Goal: Information Seeking & Learning: Learn about a topic

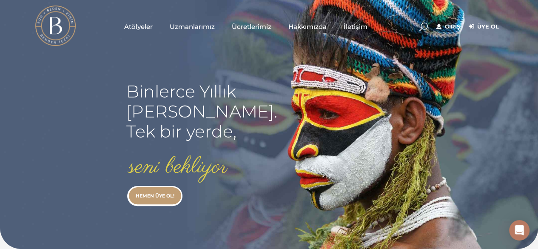
type input "[EMAIL_ADDRESS][DOMAIN_NAME]"
click at [450, 25] on link "Giriş" at bounding box center [449, 27] width 24 height 10
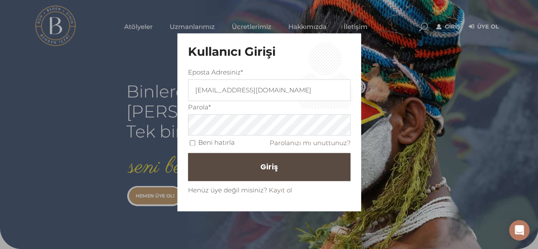
click at [214, 142] on label "Beni hatırla" at bounding box center [216, 142] width 37 height 11
click at [195, 142] on input "Beni hatırla" at bounding box center [193, 143] width 6 height 6
checkbox input "true"
click at [253, 172] on button "Giriş" at bounding box center [269, 167] width 163 height 28
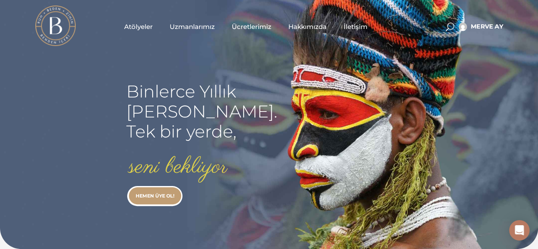
click at [197, 24] on span "Uzmanlarımız" at bounding box center [192, 27] width 45 height 10
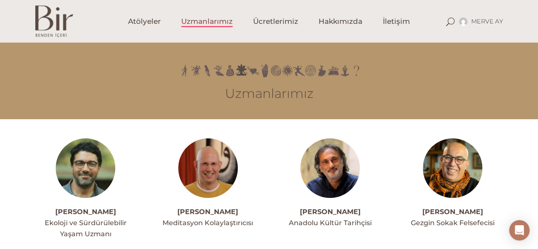
click at [451, 27] on div "MERVE AY Hesabım Üyelik Bilgileri Abonelik Çıkış" at bounding box center [472, 21] width 61 height 43
click at [451, 20] on span at bounding box center [450, 21] width 9 height 9
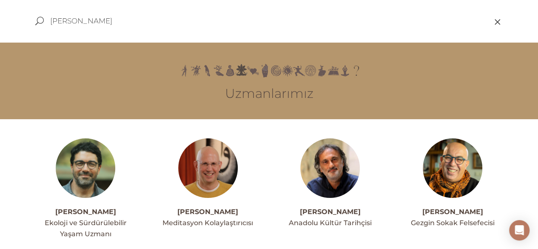
type input "müge özkan"
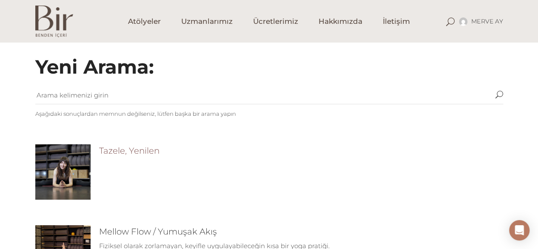
click at [123, 152] on link "Tazele, Yenilen" at bounding box center [129, 151] width 60 height 10
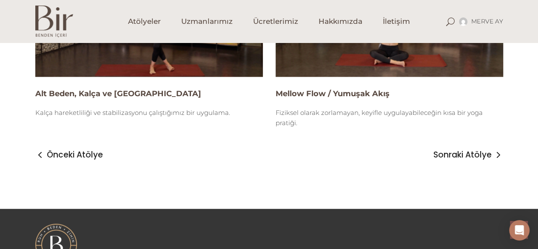
scroll to position [1021, 0]
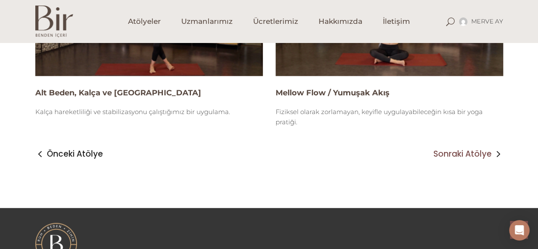
click at [457, 155] on span "Sonraki Atölye" at bounding box center [463, 154] width 58 height 10
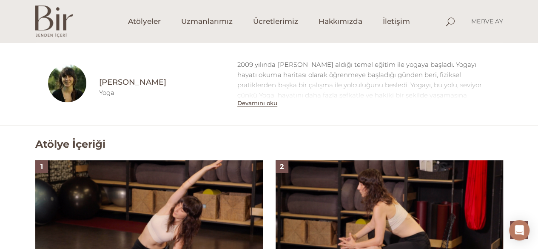
scroll to position [298, 0]
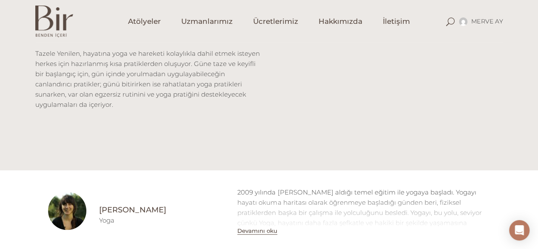
click at [125, 209] on h4 "[PERSON_NAME]" at bounding box center [162, 210] width 126 height 11
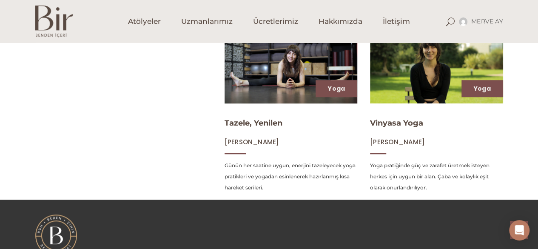
scroll to position [383, 0]
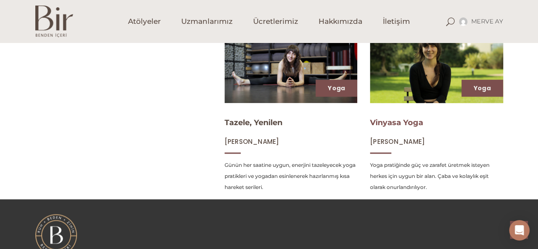
click at [396, 124] on link "Vinyasa Yoga" at bounding box center [396, 122] width 53 height 9
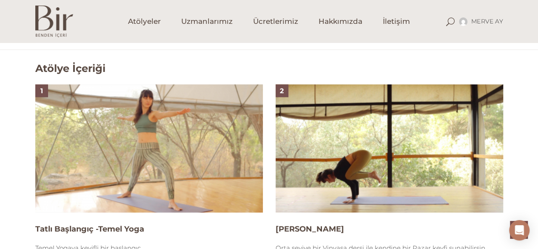
scroll to position [553, 0]
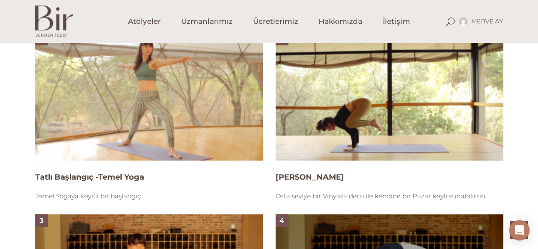
click at [434, 97] on img at bounding box center [390, 96] width 228 height 128
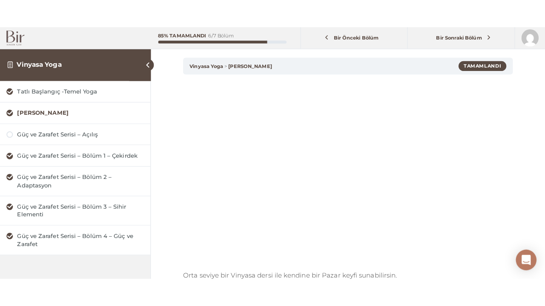
scroll to position [73, 0]
